Goal: Find specific page/section: Find specific page/section

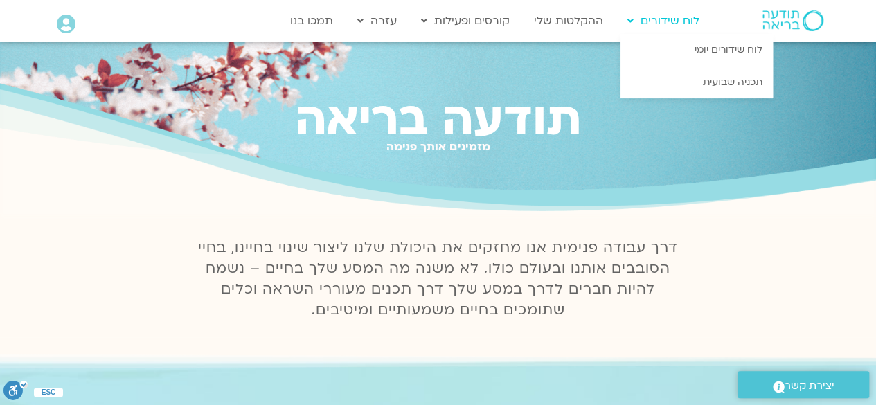
click at [665, 20] on link "לוח שידורים" at bounding box center [664, 21] width 86 height 26
click at [754, 46] on link "לוח שידורים יומי" at bounding box center [697, 50] width 152 height 32
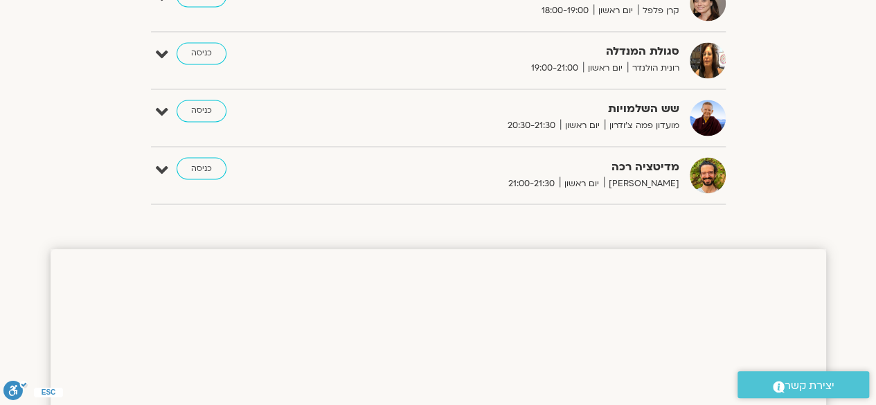
scroll to position [1159, 0]
click at [202, 105] on link "כניסה" at bounding box center [202, 111] width 50 height 22
